Goal: Task Accomplishment & Management: Manage account settings

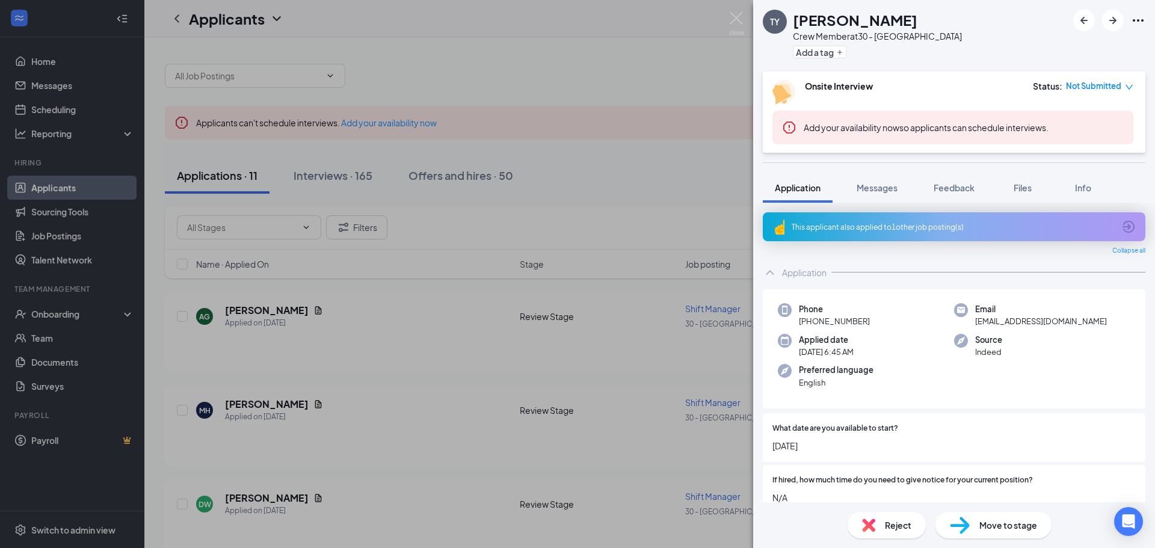
click at [531, 22] on div "[PERSON_NAME] [PERSON_NAME] Crew Member at 30 - [GEOGRAPHIC_DATA] Add a tag Ons…" at bounding box center [577, 274] width 1155 height 548
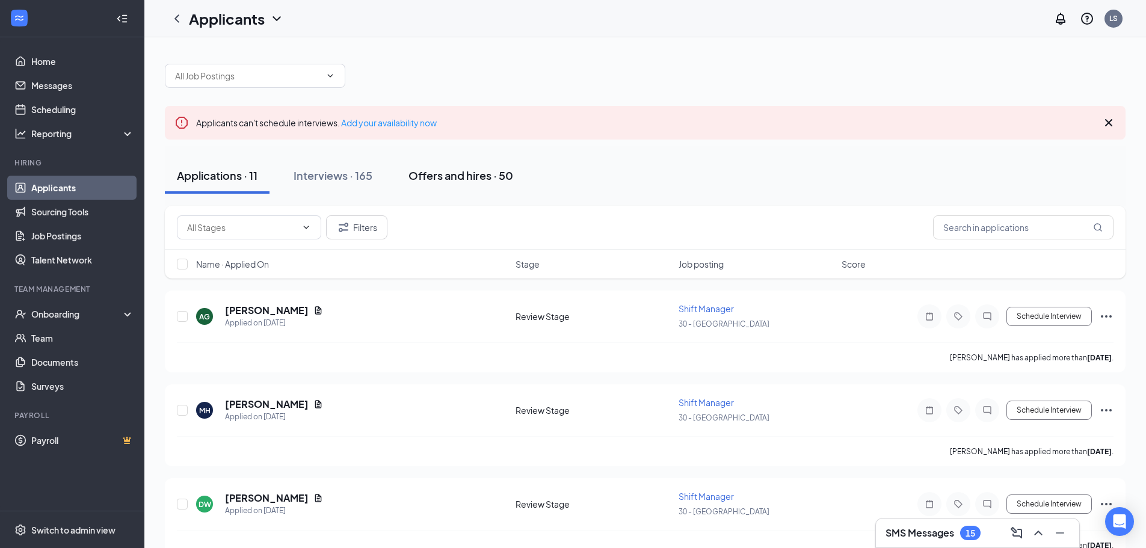
click at [466, 181] on div "Offers and hires · 50" at bounding box center [461, 175] width 105 height 15
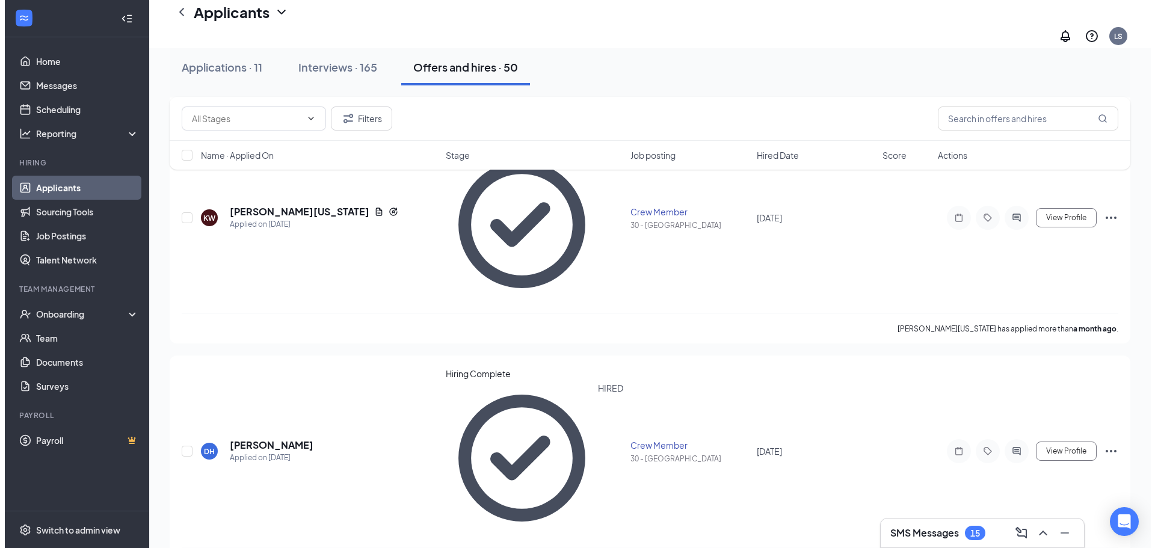
scroll to position [2587, 0]
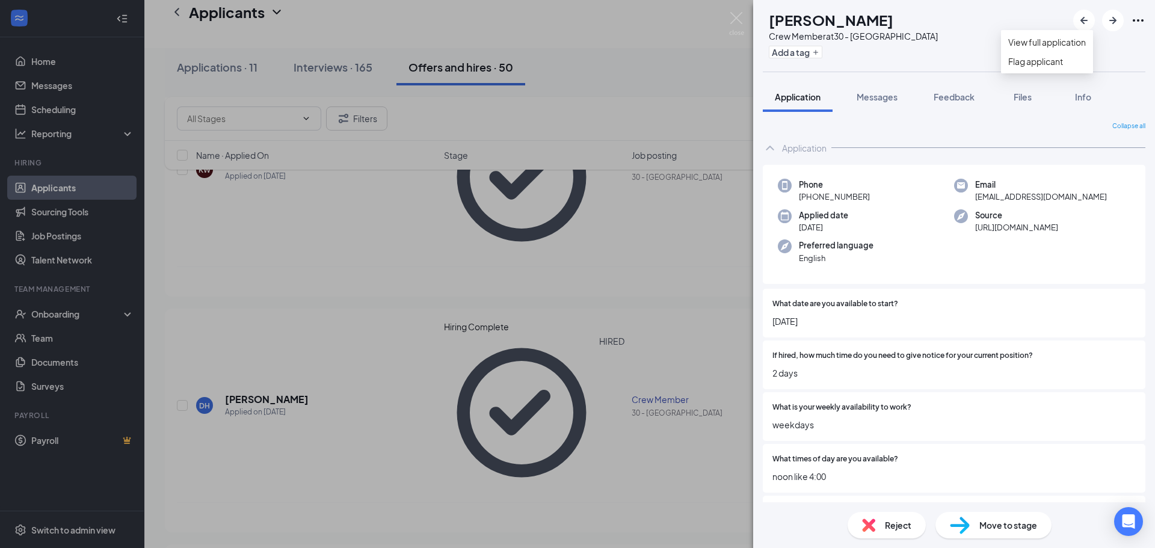
click at [1136, 22] on icon "Ellipses" at bounding box center [1138, 20] width 14 height 14
click at [692, 91] on div "[PERSON_NAME] janylia [PERSON_NAME] Crew Member at 30 - [GEOGRAPHIC_DATA] Add a…" at bounding box center [577, 274] width 1155 height 548
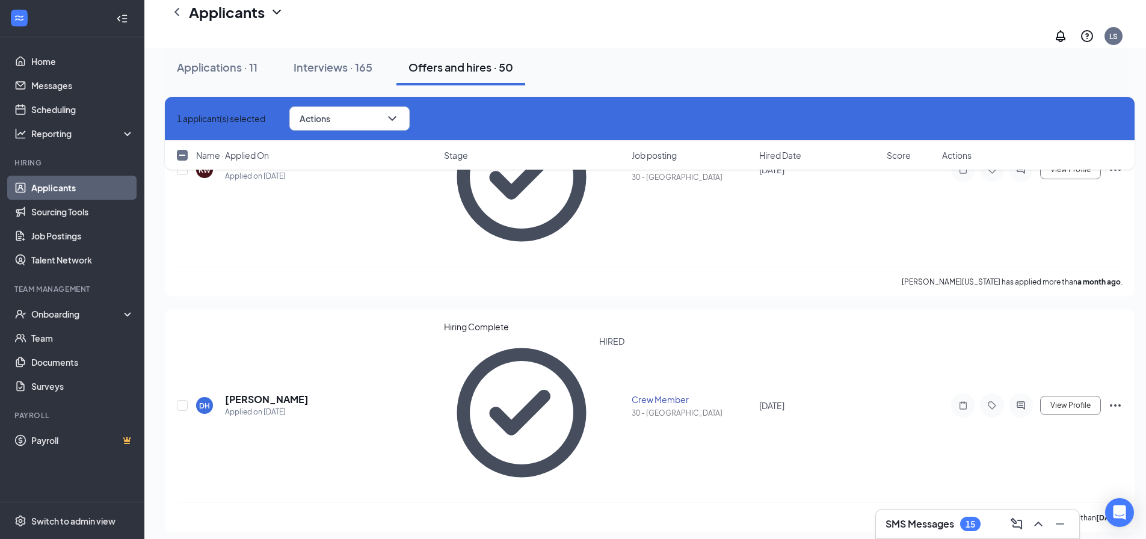
checkbox input "false"
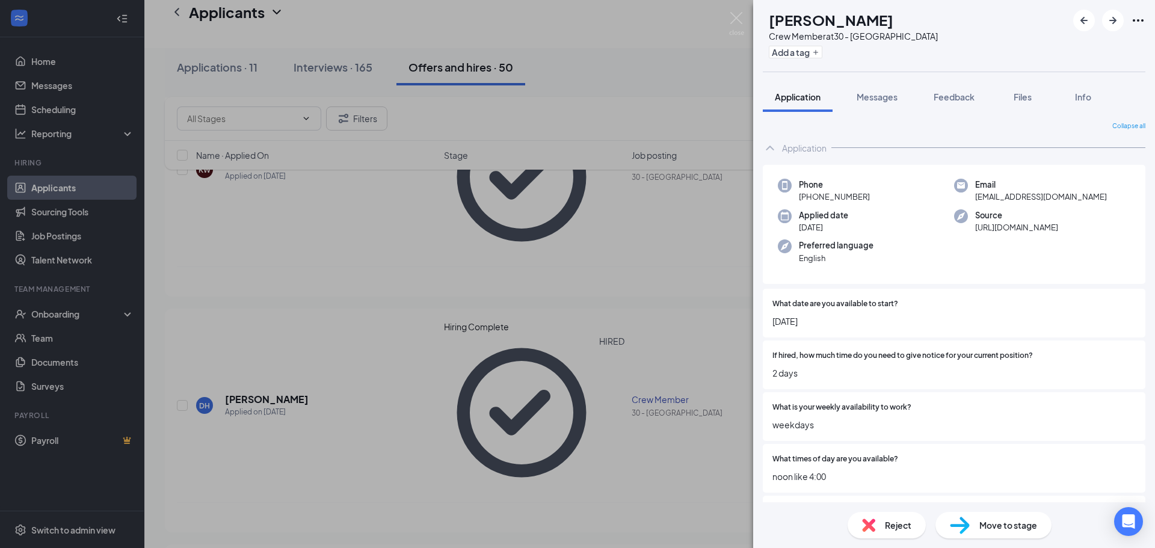
click at [576, 393] on div "[PERSON_NAME] janylia [PERSON_NAME] Crew Member at 30 - [GEOGRAPHIC_DATA] Add a…" at bounding box center [577, 274] width 1155 height 548
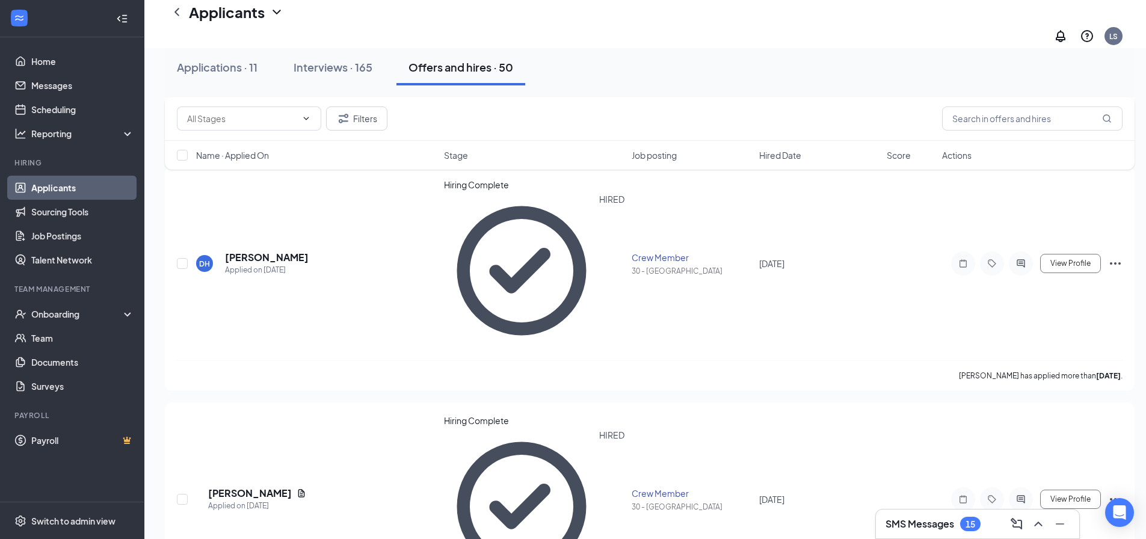
scroll to position [2768, 0]
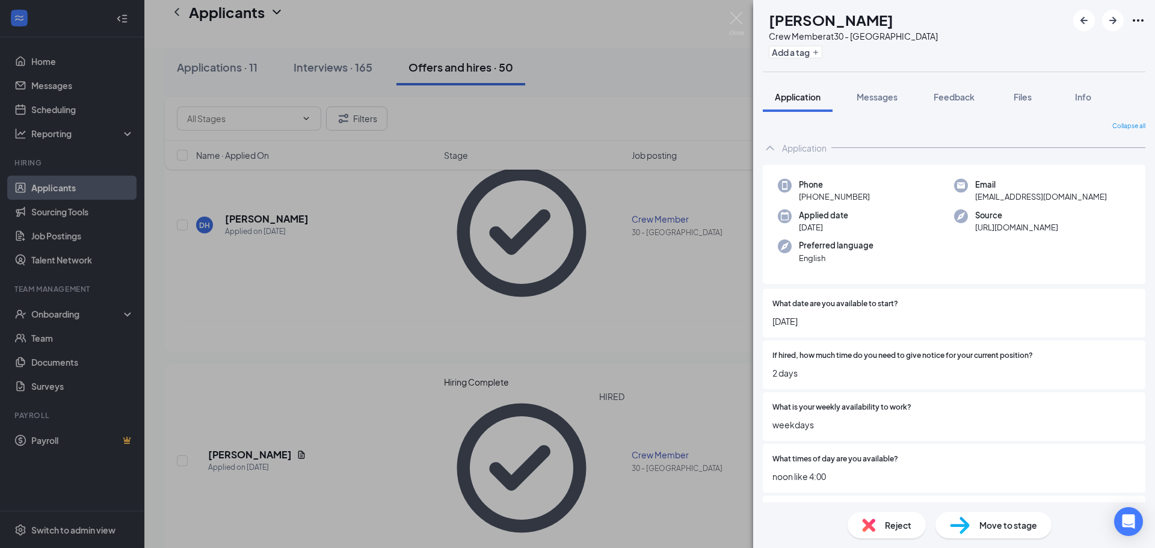
click at [973, 529] on div "Move to stage" at bounding box center [994, 525] width 116 height 26
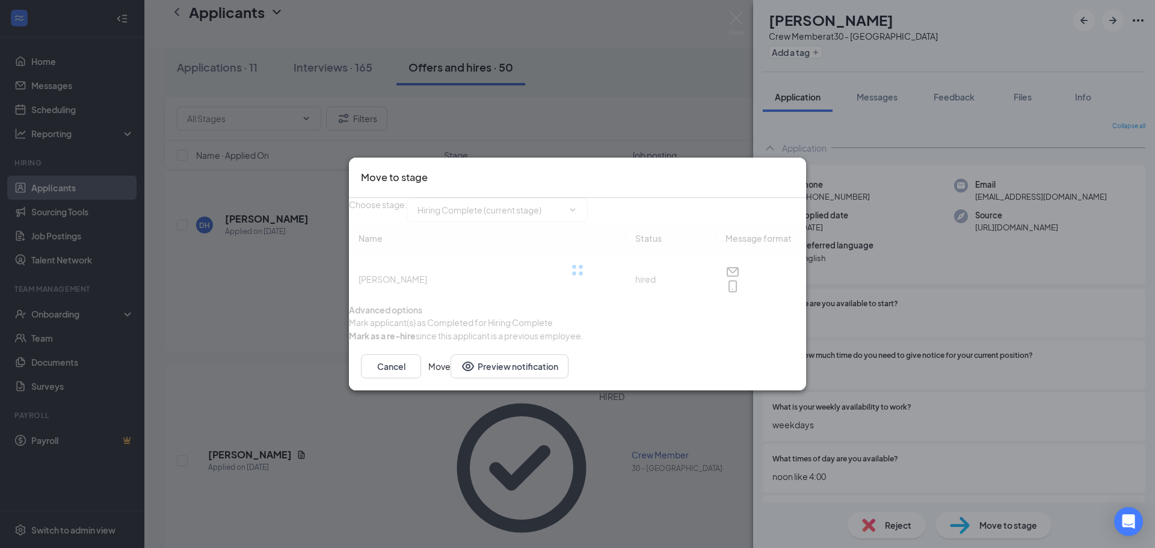
type input "Hiring Complete (current stage)"
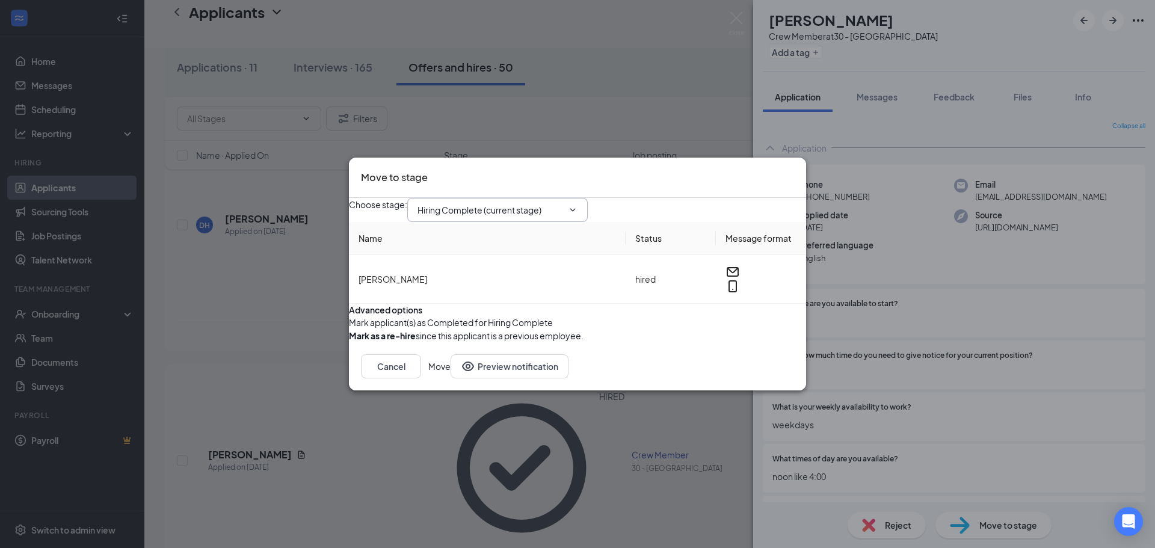
click at [578, 205] on icon "ChevronDown" at bounding box center [573, 210] width 10 height 10
click at [576, 208] on icon "ChevronDown" at bounding box center [572, 209] width 5 height 3
click at [451, 378] on button "Move" at bounding box center [439, 366] width 22 height 24
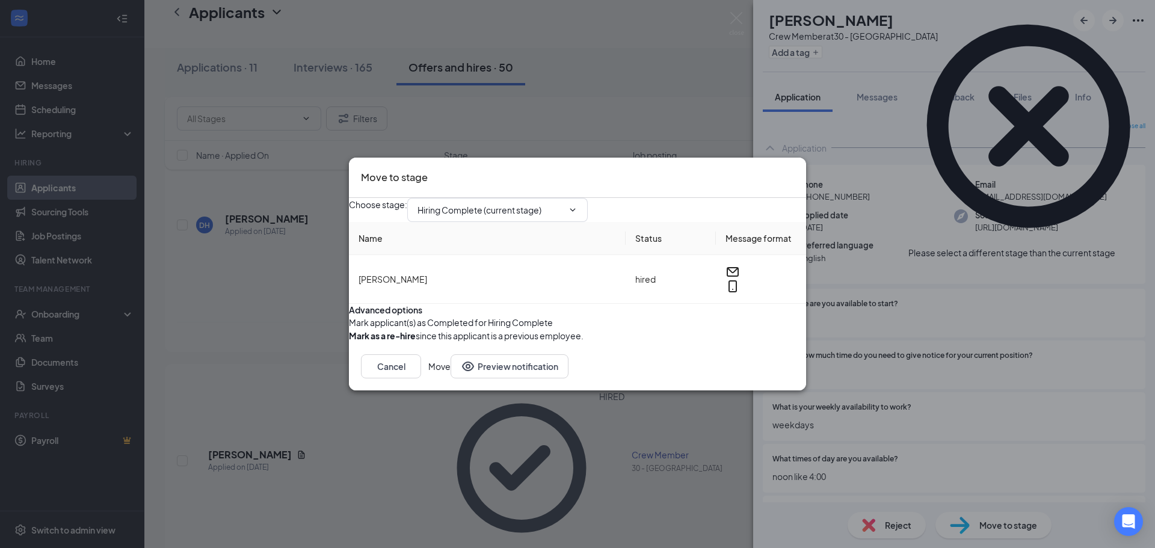
click at [629, 101] on div "Move to stage Choose stage : Hiring Complete (current stage) Name Status Messag…" at bounding box center [577, 274] width 1155 height 548
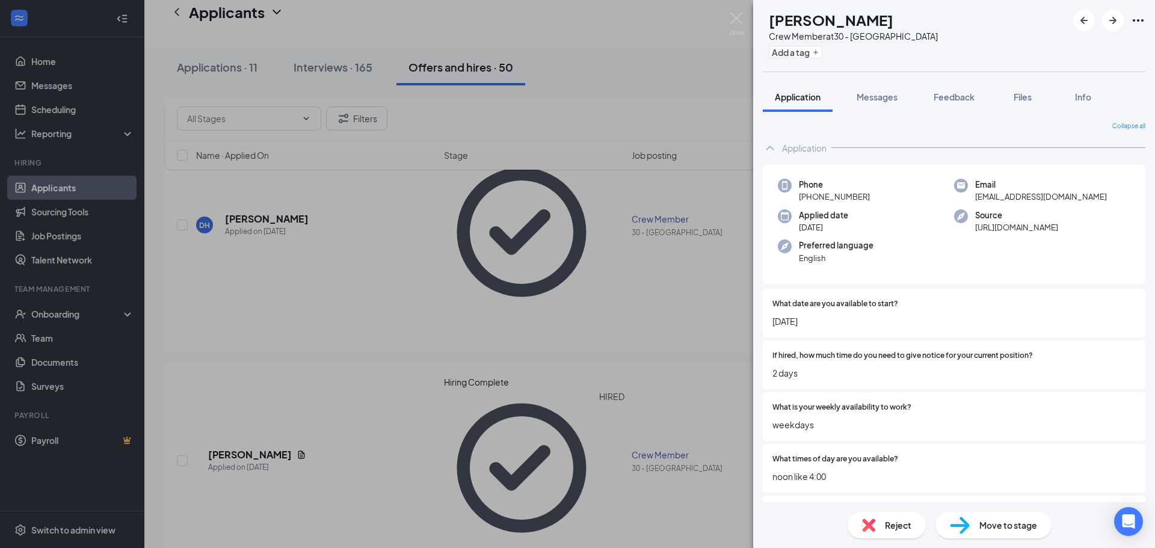
click at [605, 83] on div "[PERSON_NAME] janylia [PERSON_NAME] Crew Member at 30 - [GEOGRAPHIC_DATA] Add a…" at bounding box center [577, 274] width 1155 height 548
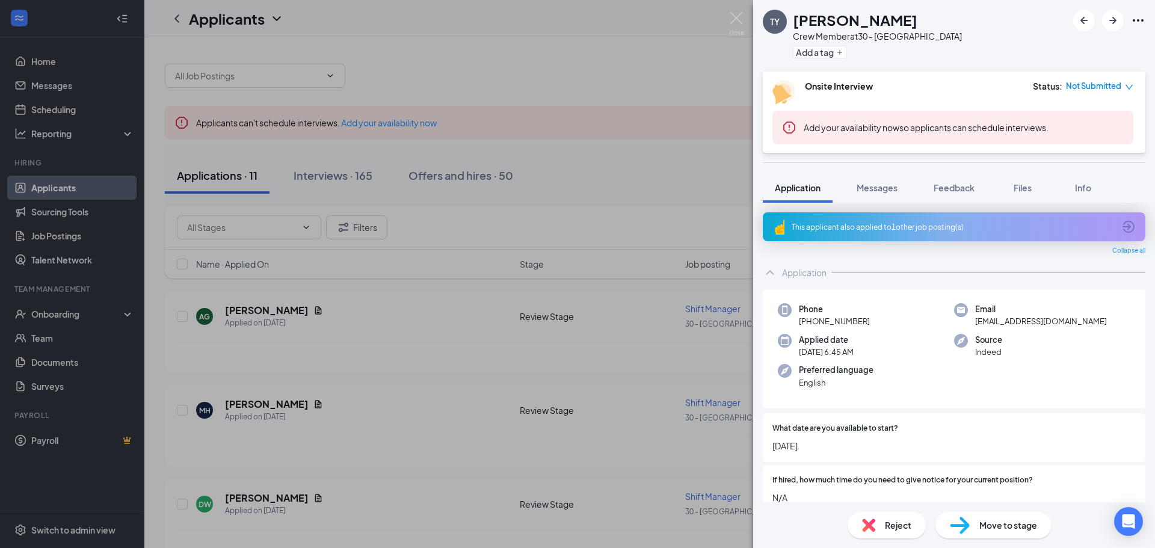
click at [458, 172] on div "[PERSON_NAME] [PERSON_NAME] Crew Member at 30 - [GEOGRAPHIC_DATA] Add a tag Ons…" at bounding box center [577, 274] width 1155 height 548
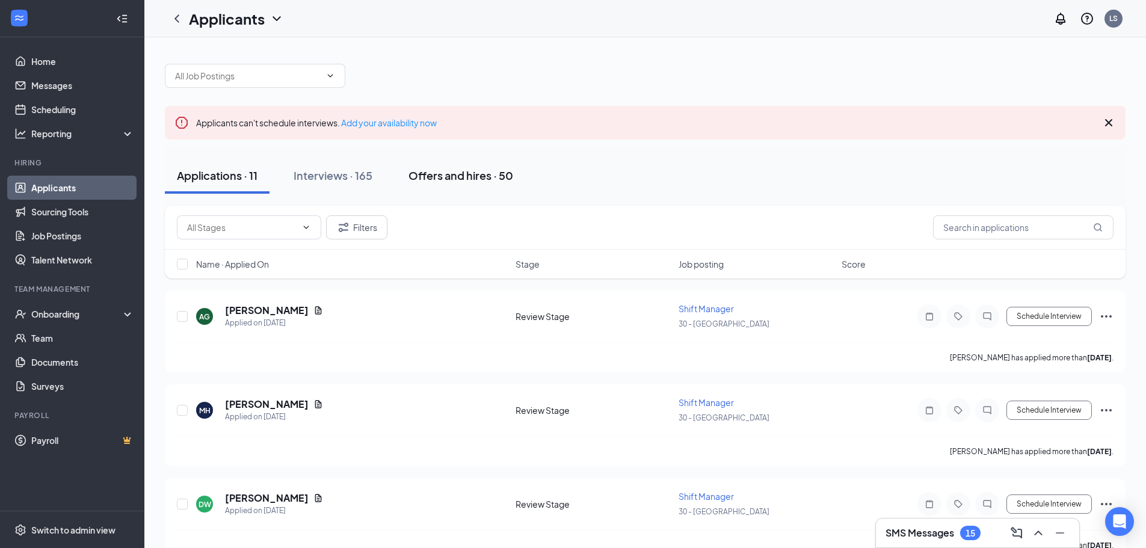
click at [467, 171] on div "Offers and hires · 50" at bounding box center [461, 175] width 105 height 15
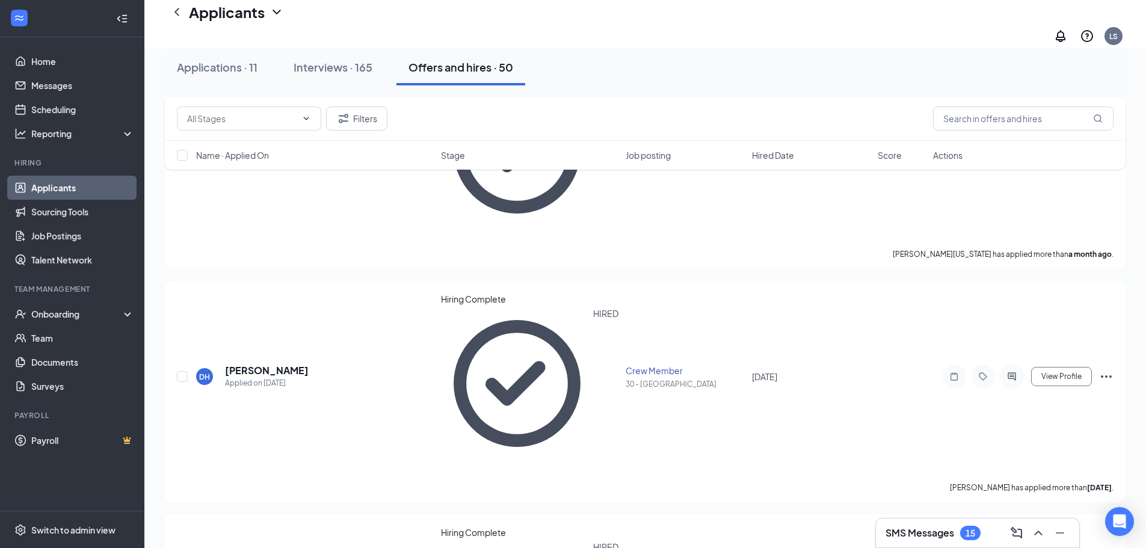
scroll to position [2536, 0]
